Goal: Information Seeking & Learning: Find specific fact

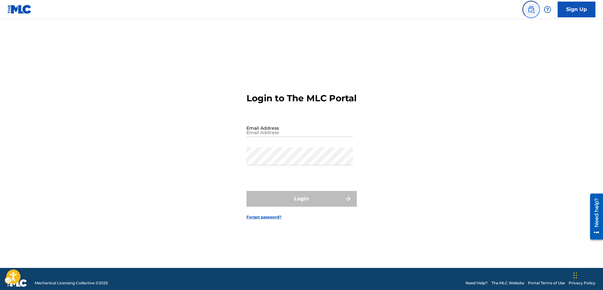
click at [533, 10] on img "Page Menu" at bounding box center [532, 10] width 8 height 8
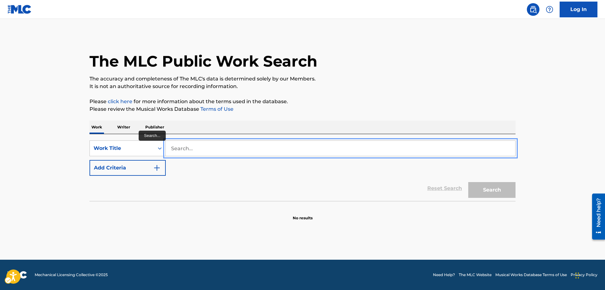
click at [172, 146] on input "Search..." at bounding box center [341, 148] width 350 height 15
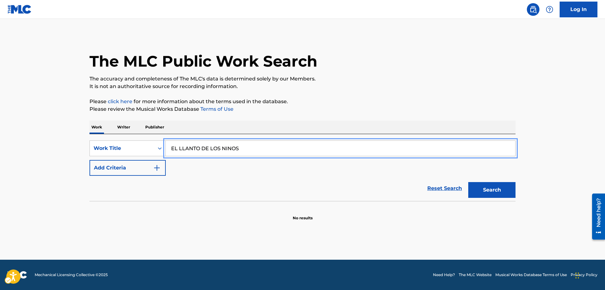
type input "EL LLANTO DE LOS NINOS"
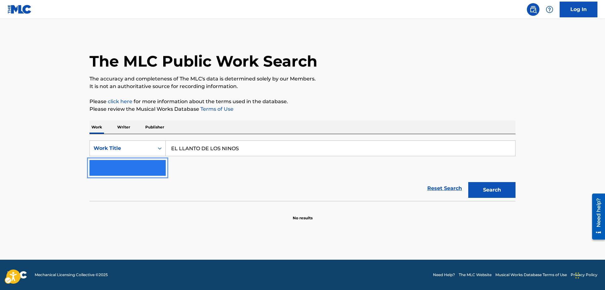
click at [160, 169] on img "Search Form" at bounding box center [157, 168] width 8 height 8
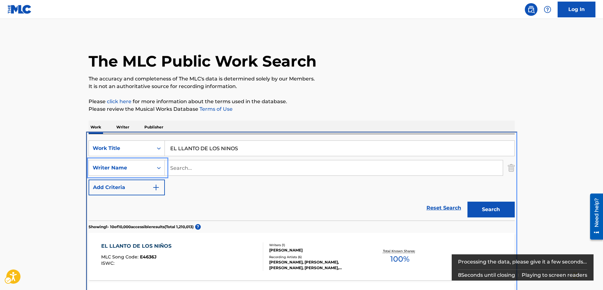
scroll to position [134, 0]
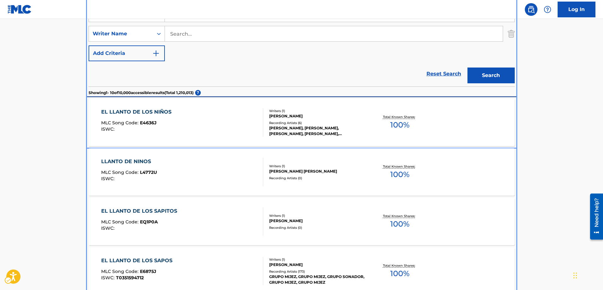
click at [144, 112] on div "EL LLANTO DE LOS NIÑOS" at bounding box center [137, 112] width 73 height 8
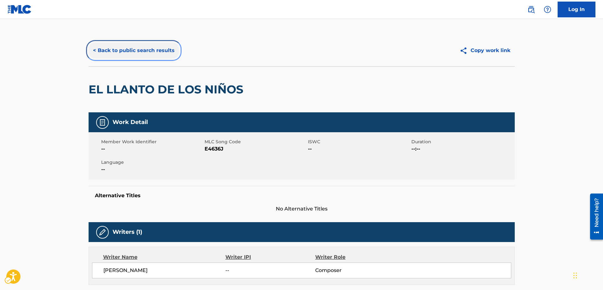
click at [94, 51] on button "< Back to public search results" at bounding box center [134, 51] width 91 height 16
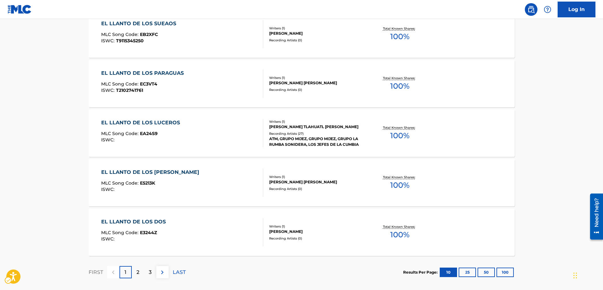
scroll to position [481, 0]
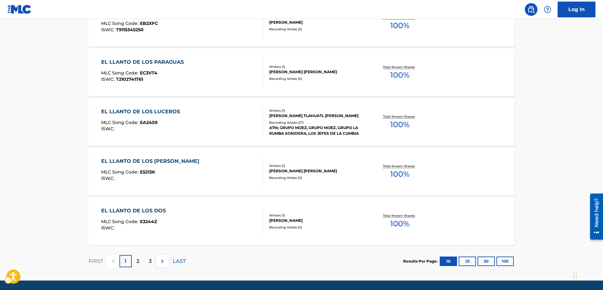
click at [138, 261] on p "2" at bounding box center [138, 261] width 3 height 8
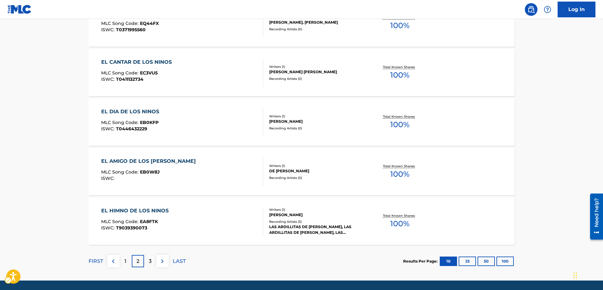
scroll to position [502, 0]
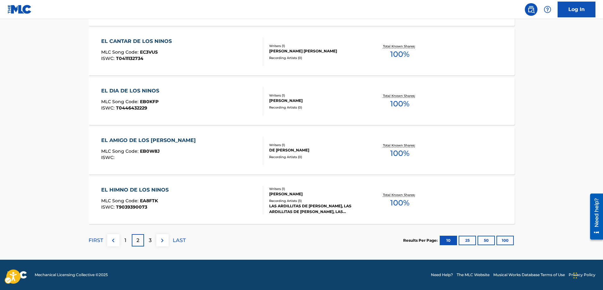
click at [149, 242] on p "3" at bounding box center [150, 241] width 3 height 8
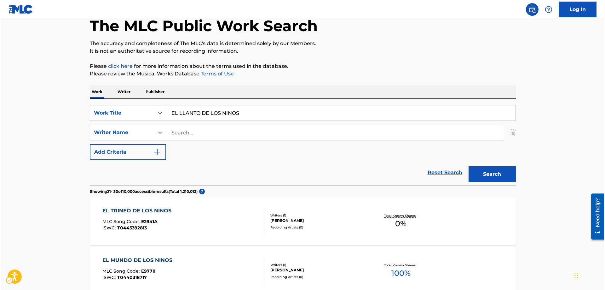
scroll to position [0, 0]
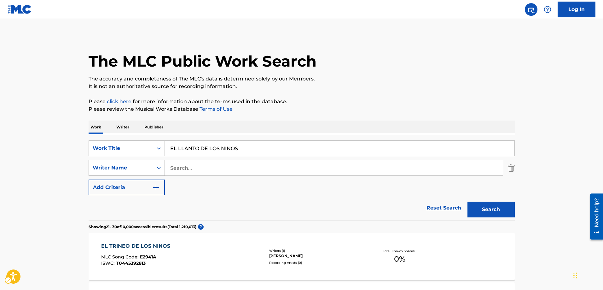
click at [160, 168] on icon "Search Form" at bounding box center [159, 168] width 6 height 6
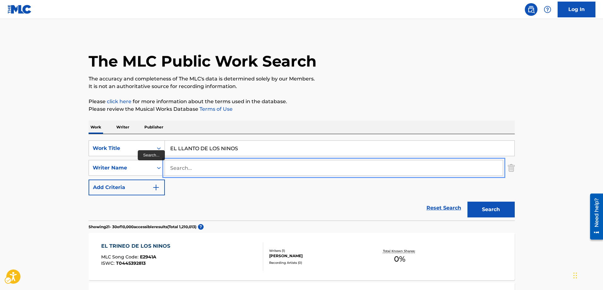
click at [172, 169] on input "Search..." at bounding box center [334, 167] width 338 height 15
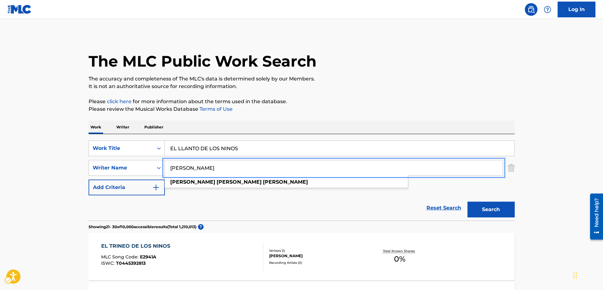
type input "[PERSON_NAME]"
click at [468, 202] on button "Search" at bounding box center [491, 210] width 47 height 16
